Goal: Information Seeking & Learning: Understand process/instructions

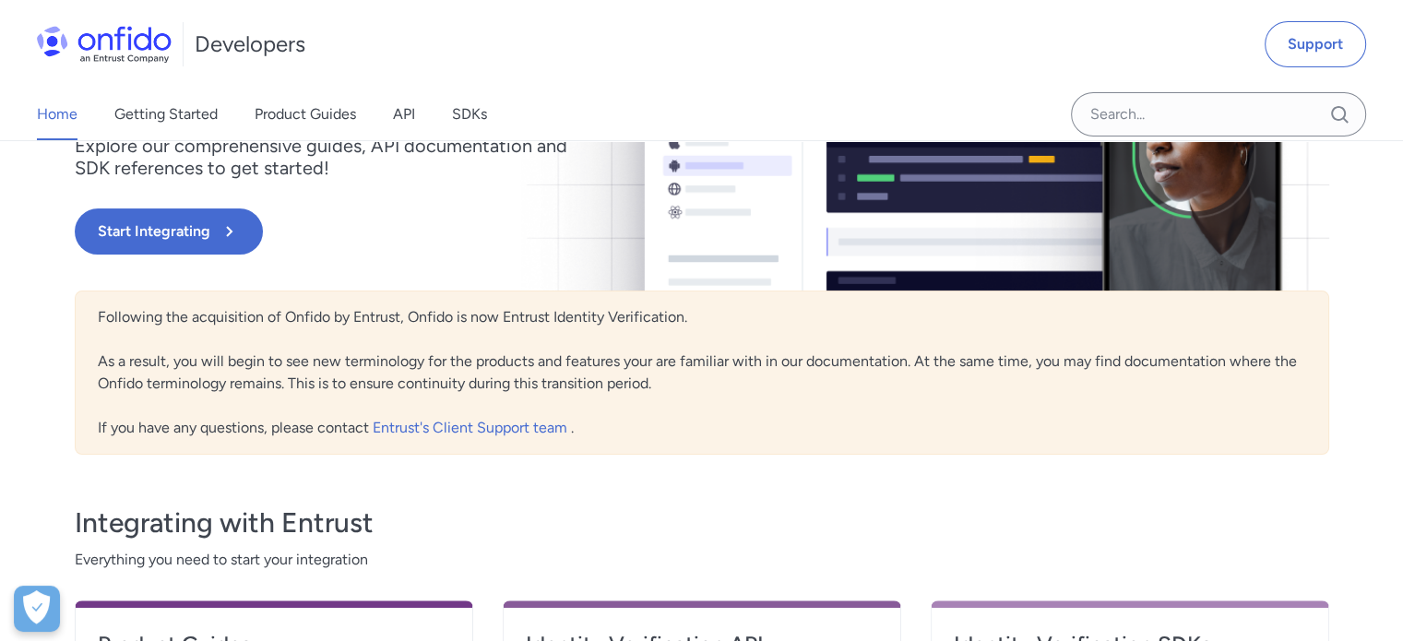
scroll to position [184, 0]
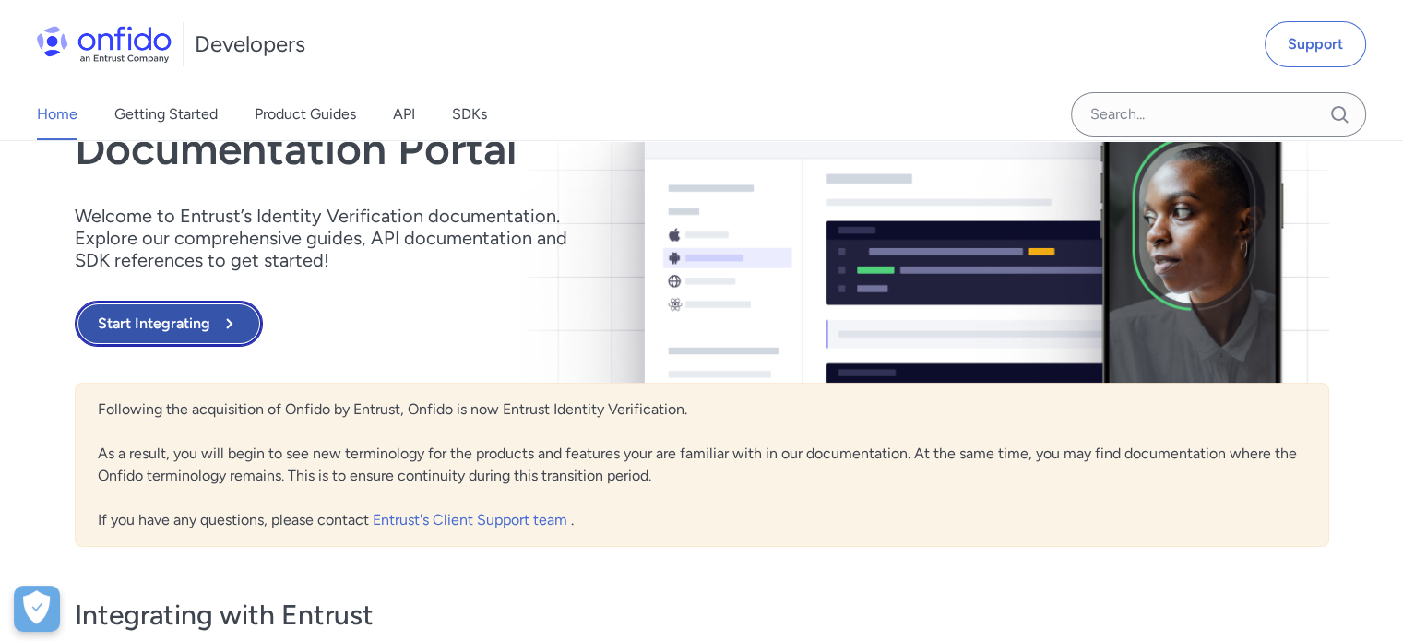
click at [193, 327] on button "Start Integrating" at bounding box center [169, 324] width 188 height 46
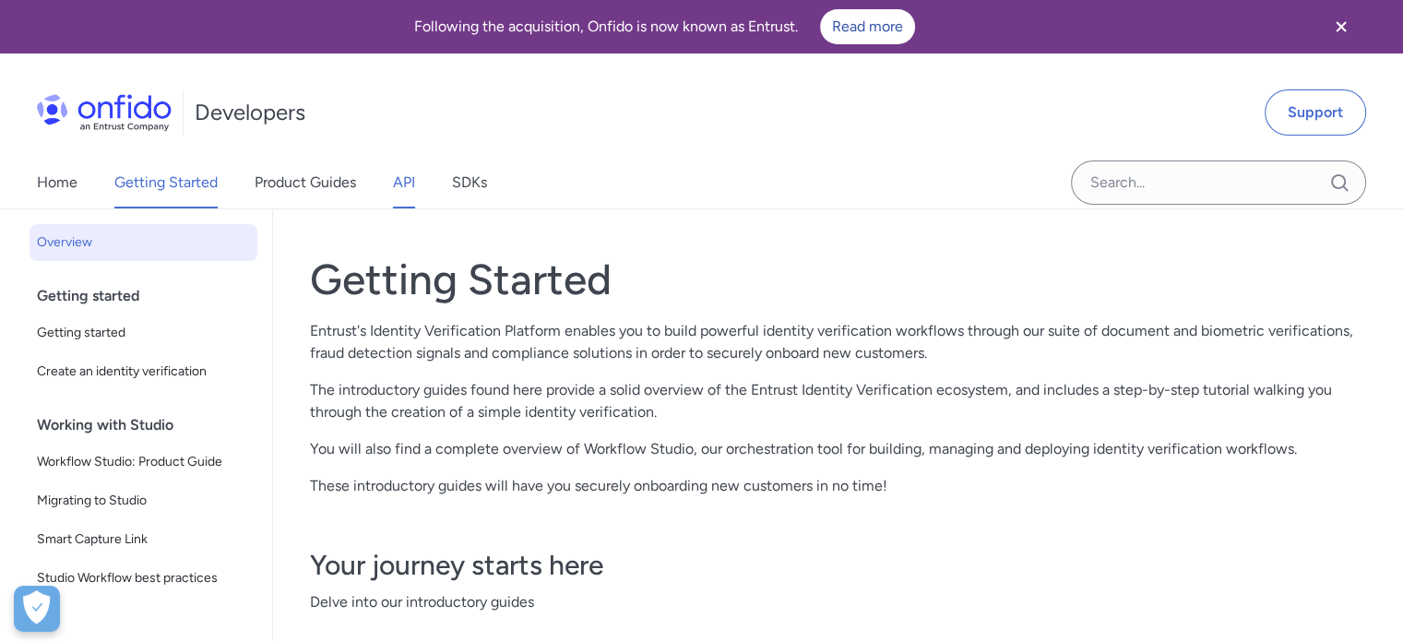
click at [414, 184] on link "API" at bounding box center [404, 183] width 22 height 52
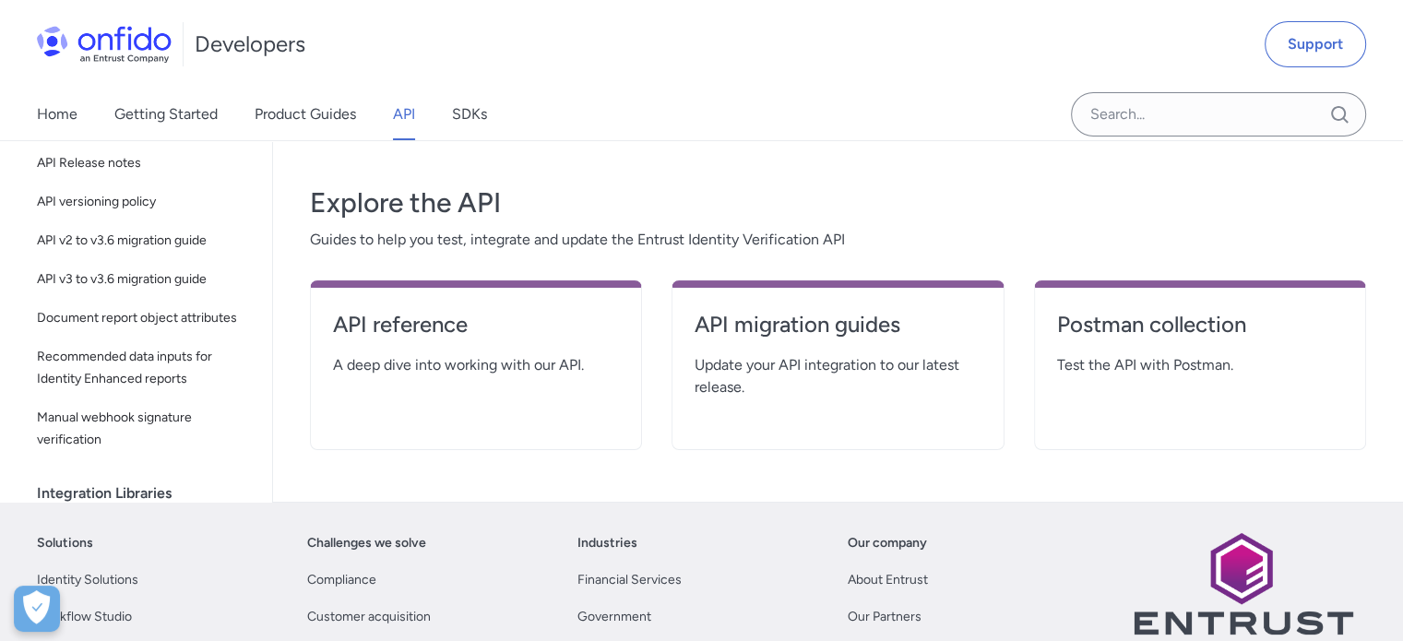
scroll to position [369, 0]
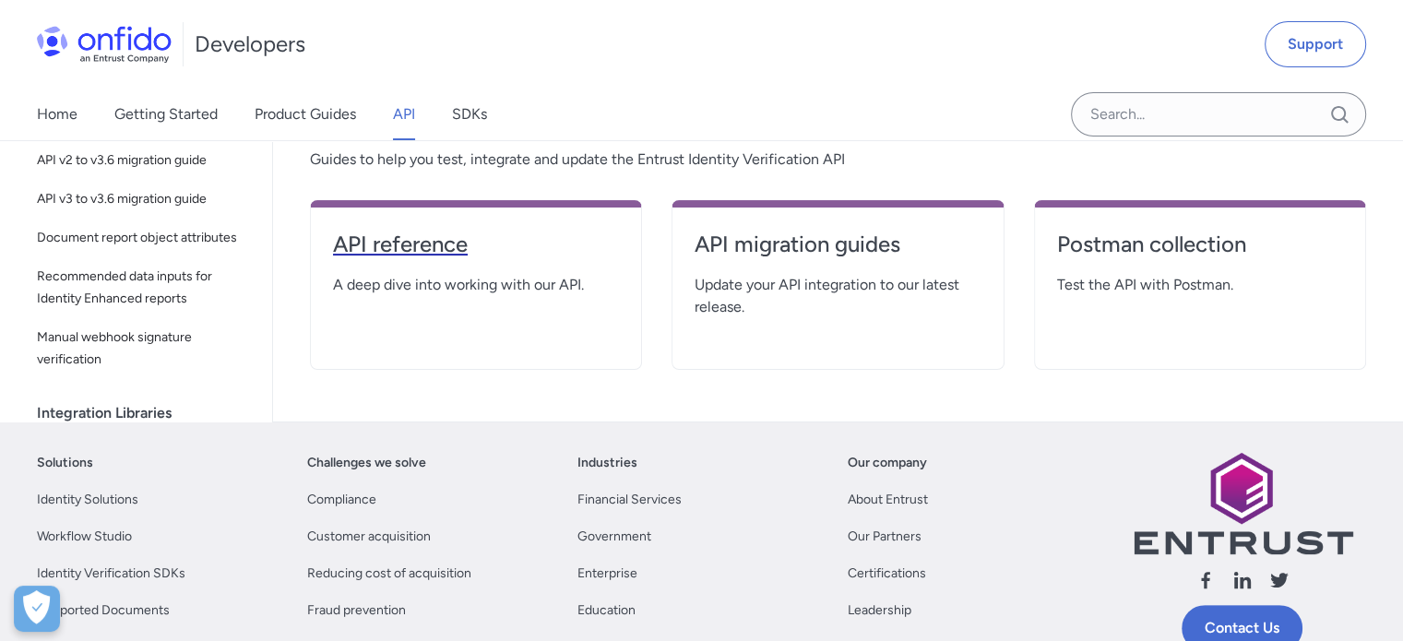
click at [432, 245] on h4 "API reference" at bounding box center [476, 245] width 286 height 30
select select "http"
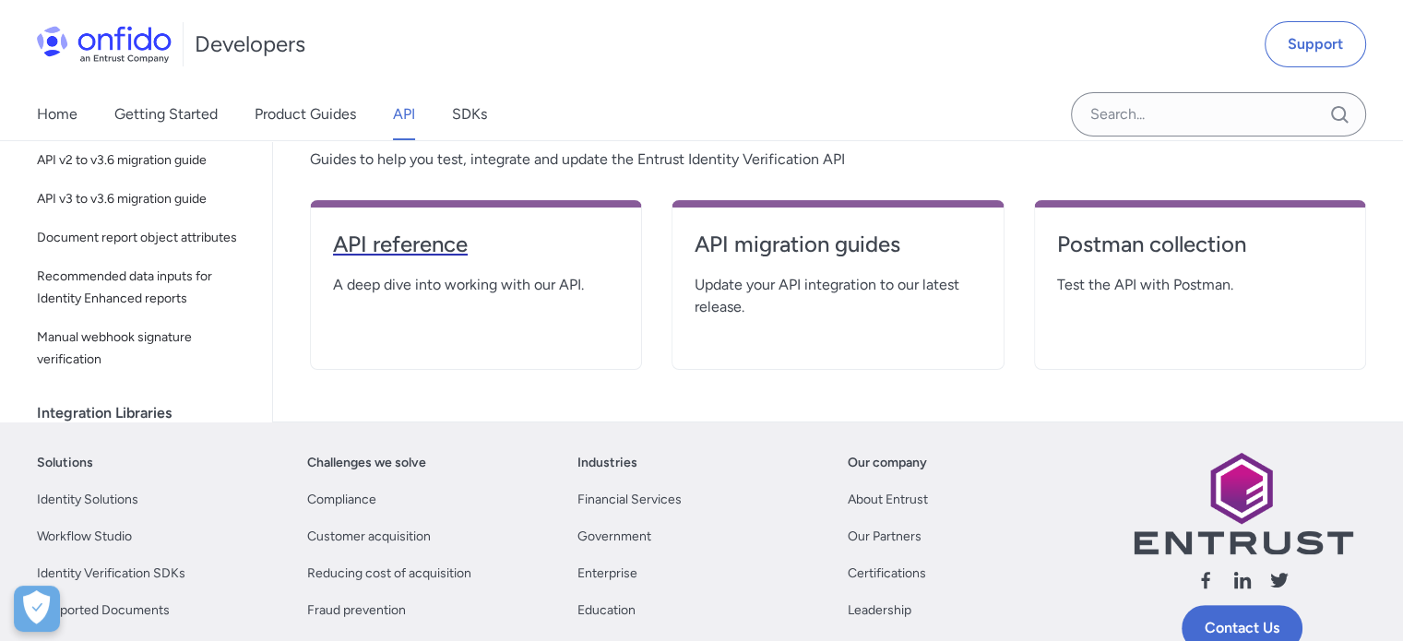
select select "http"
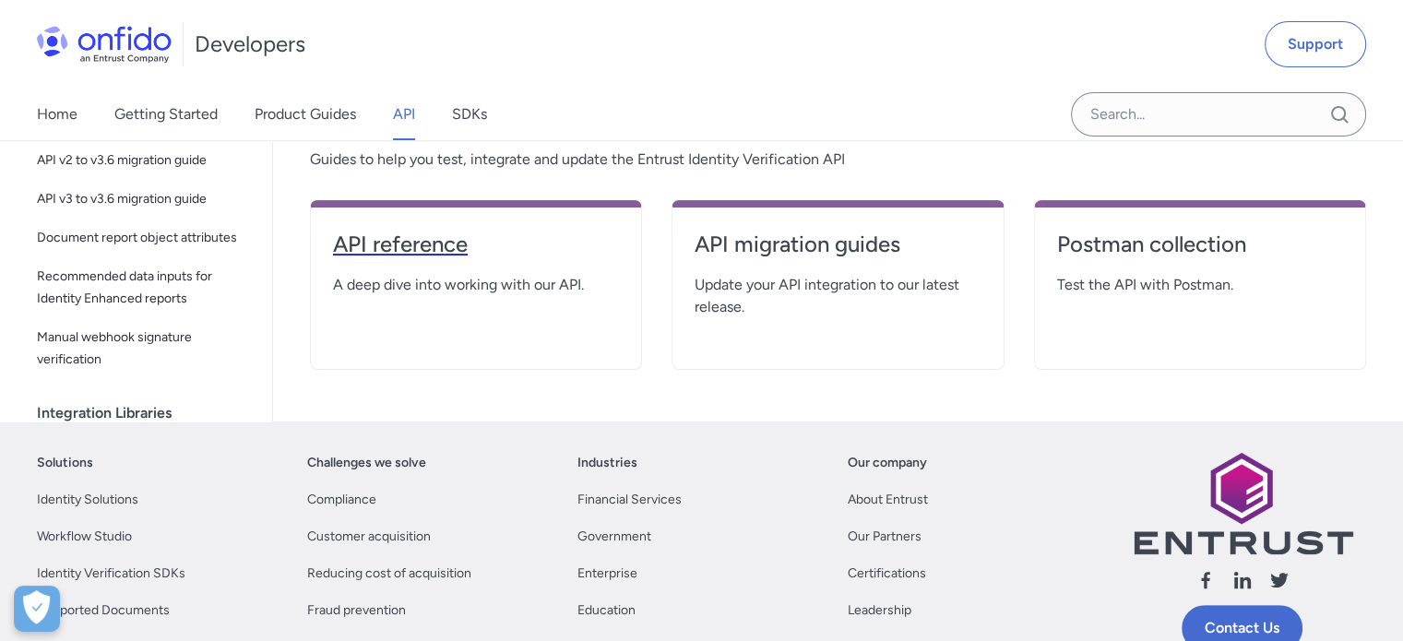
select select "http"
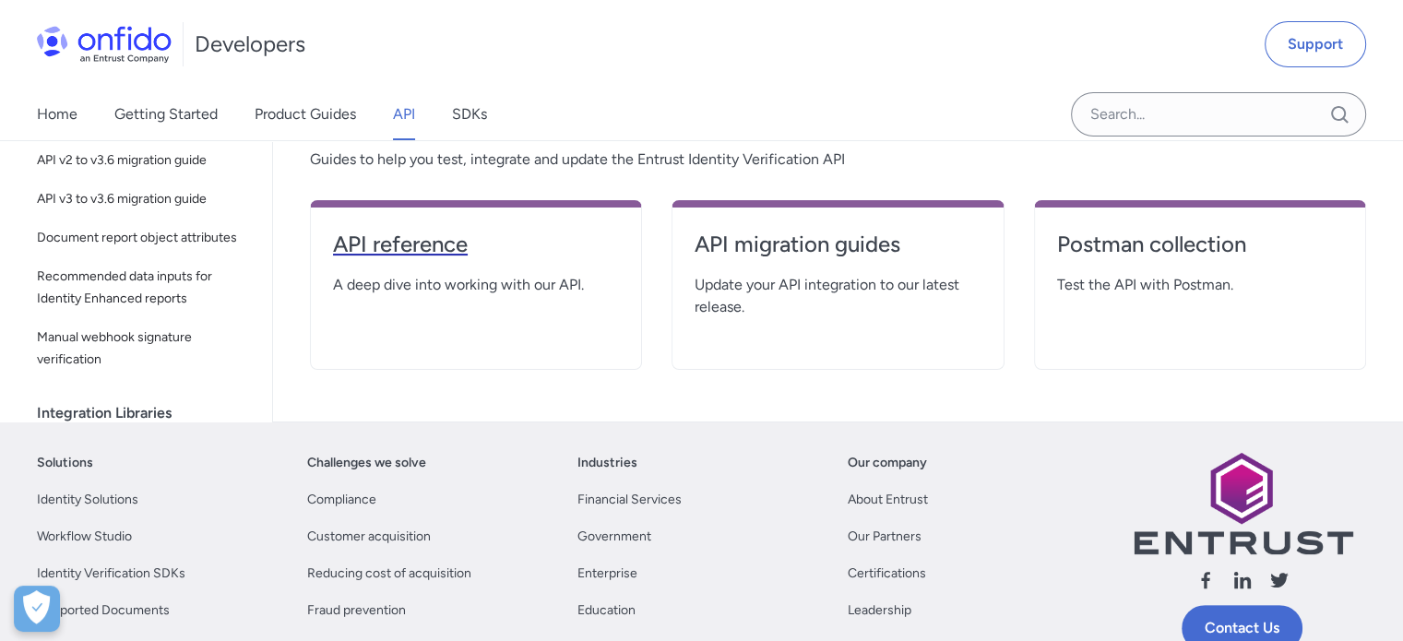
select select "http"
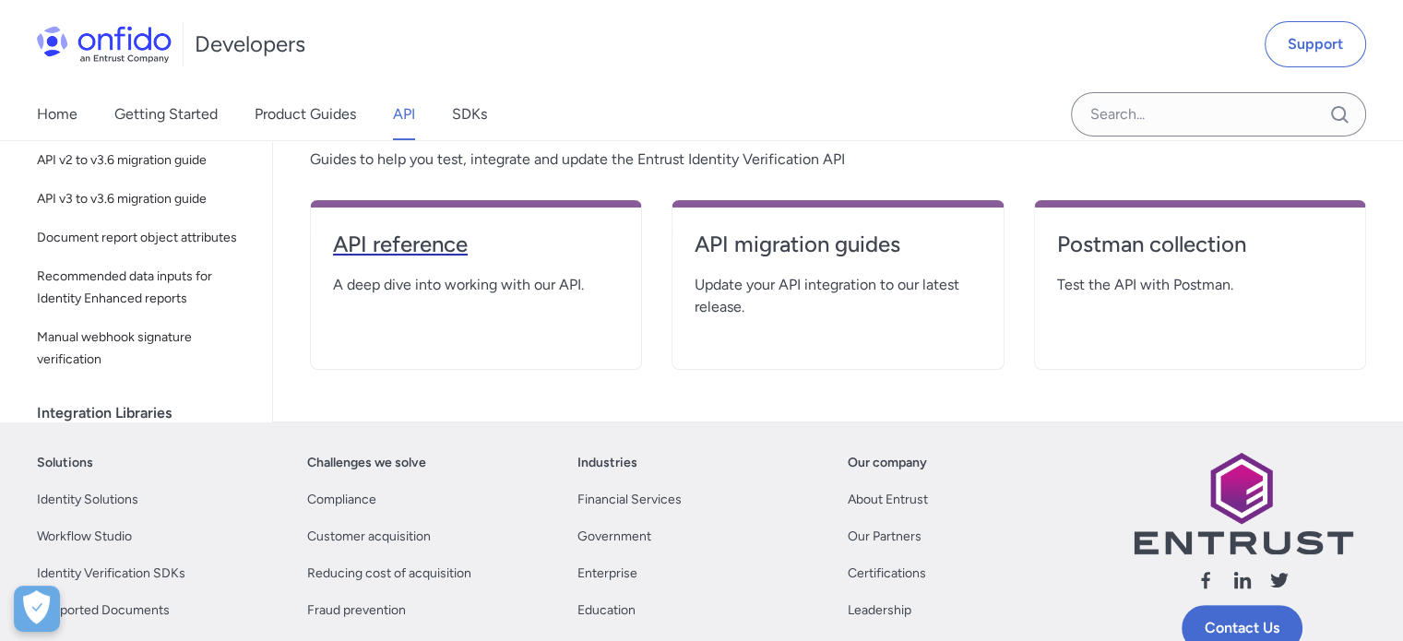
select select "http"
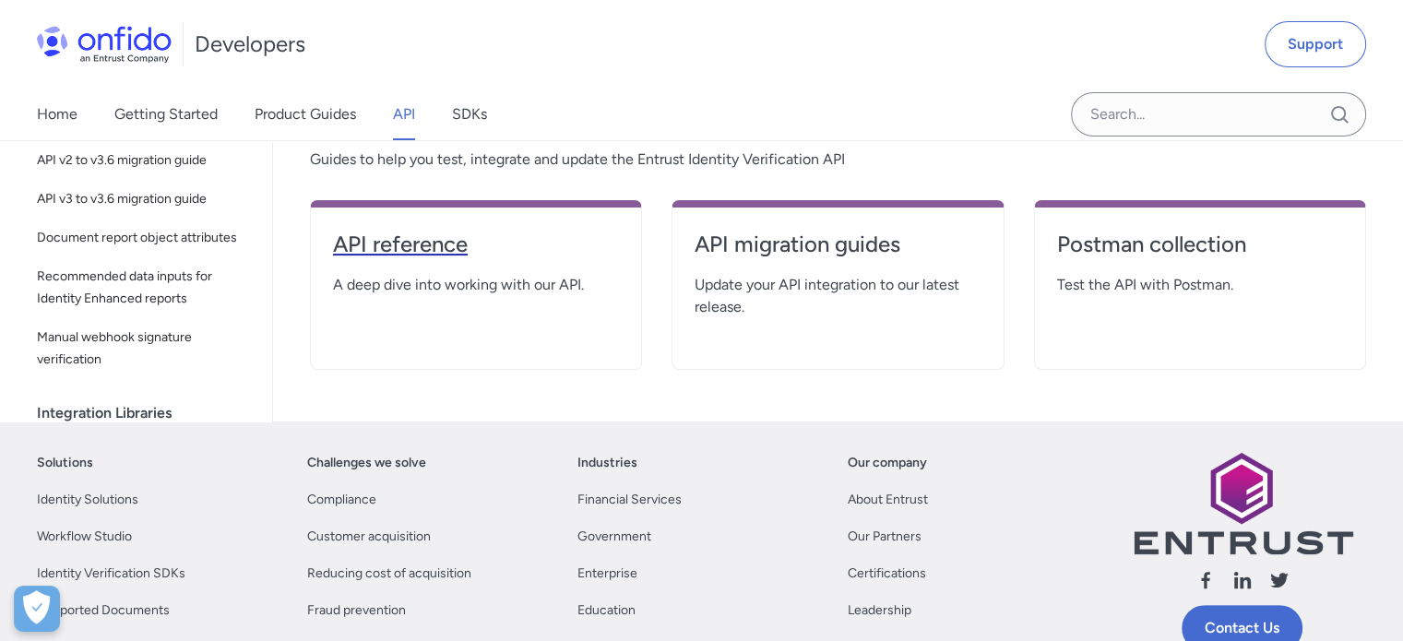
select select "http"
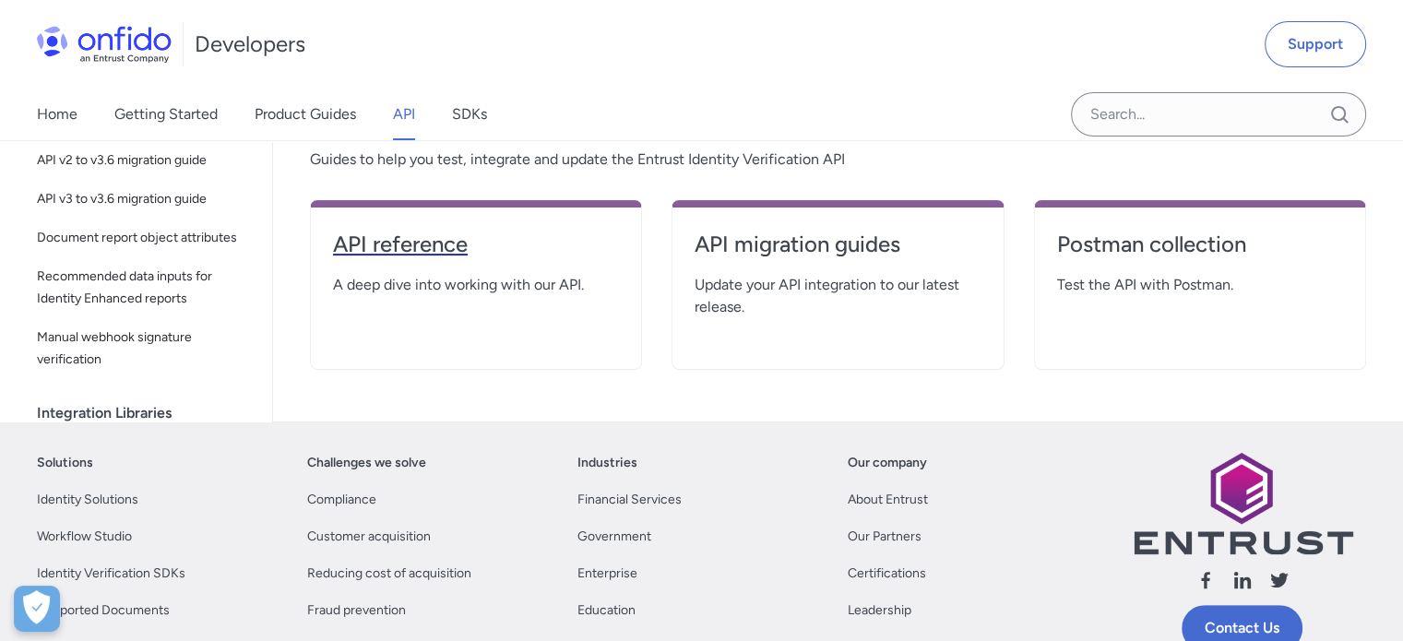
select select "http"
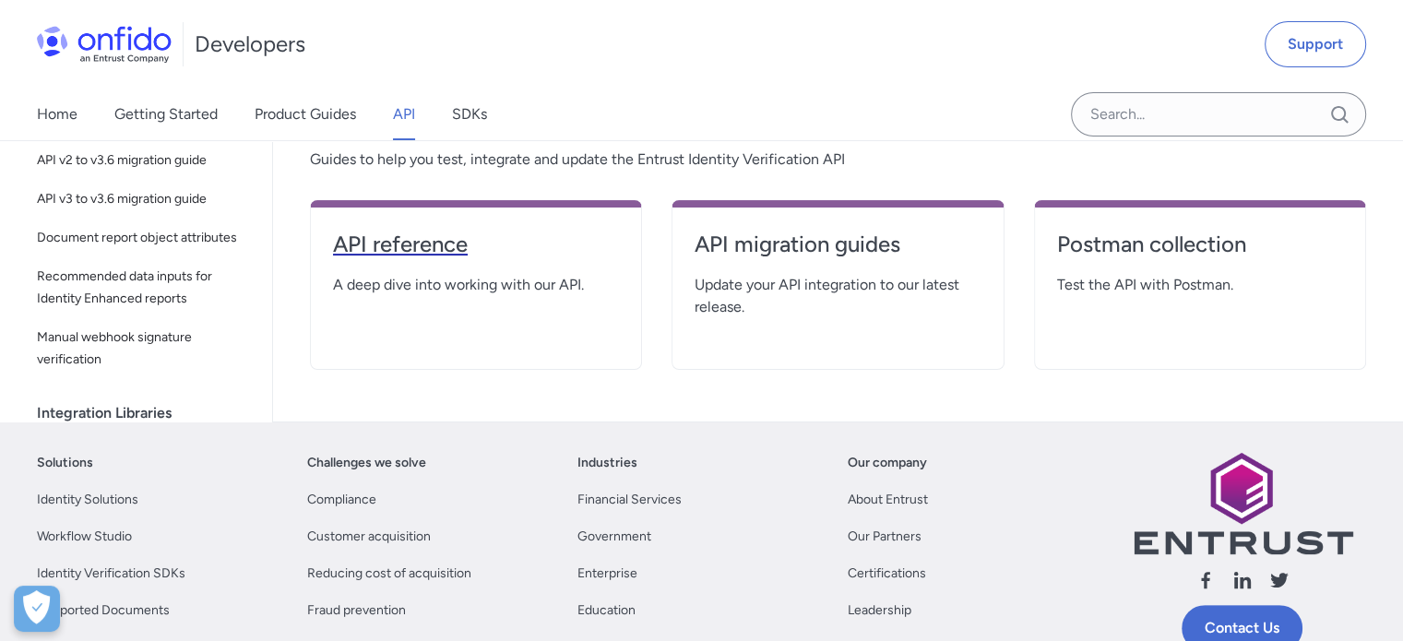
select select "http"
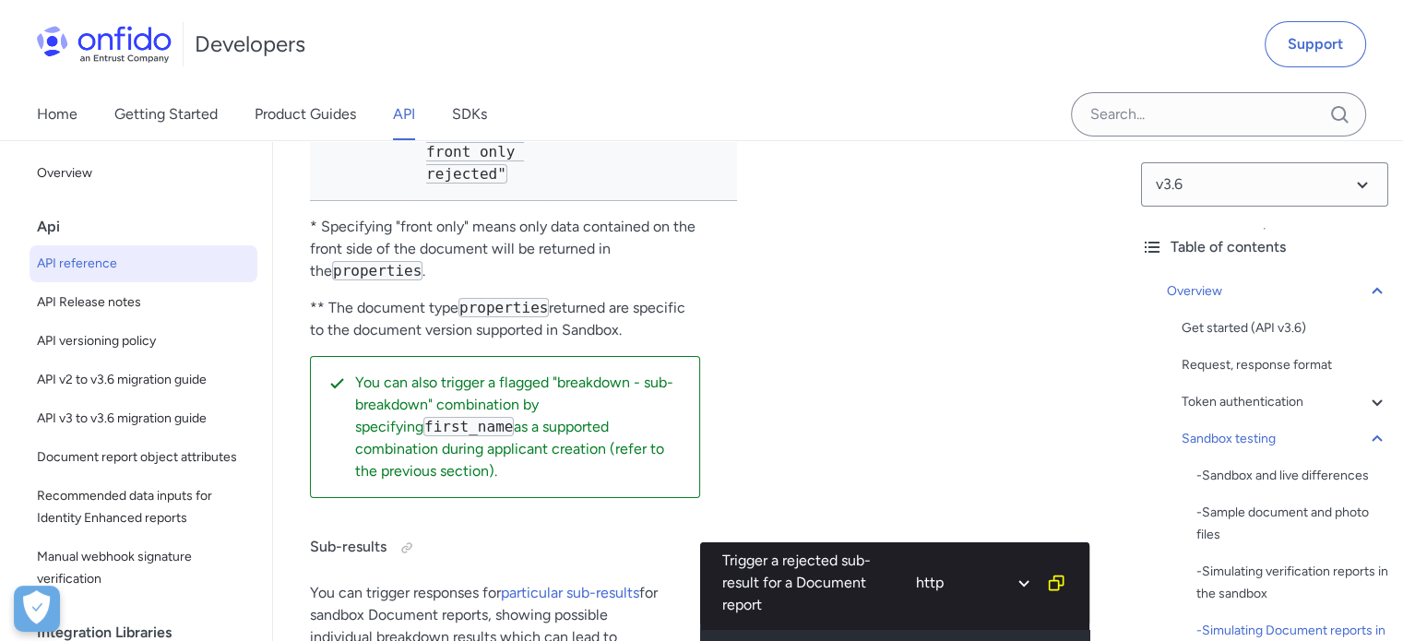
scroll to position [6916, 0]
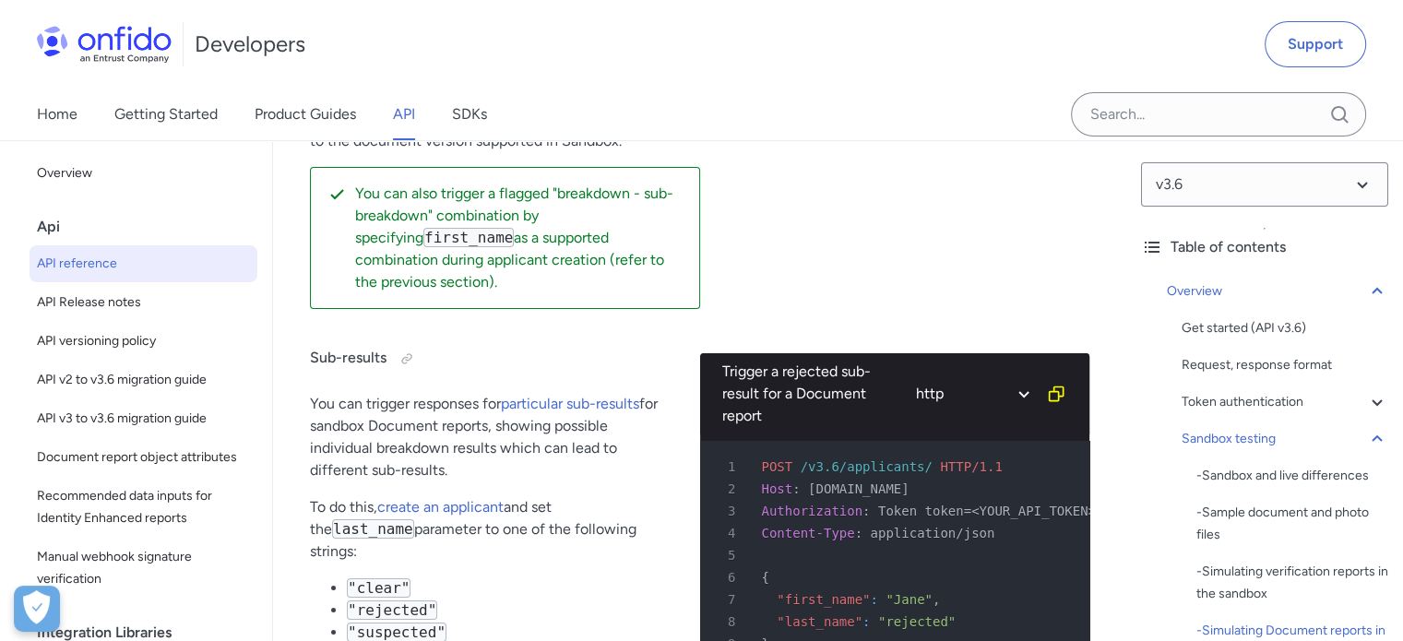
drag, startPoint x: 869, startPoint y: 616, endPoint x: 140, endPoint y: 606, distance: 728.6
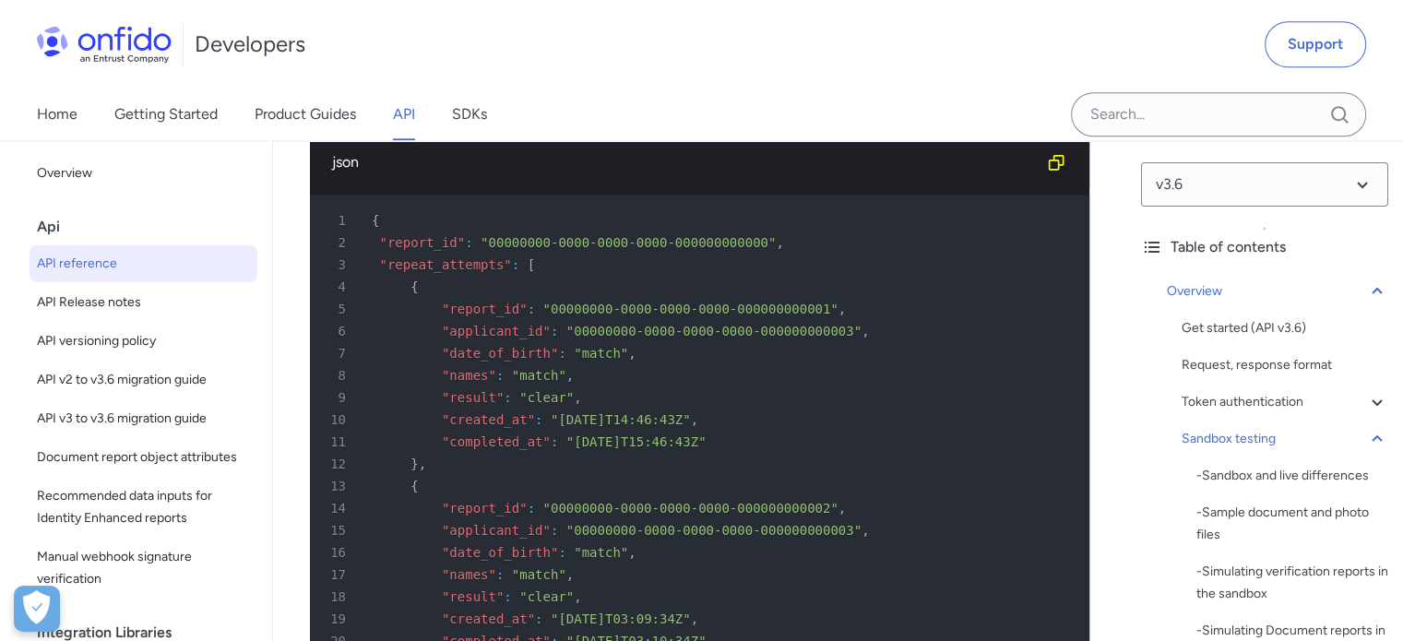
scroll to position [9683, 0]
